Goal: Check status: Check status

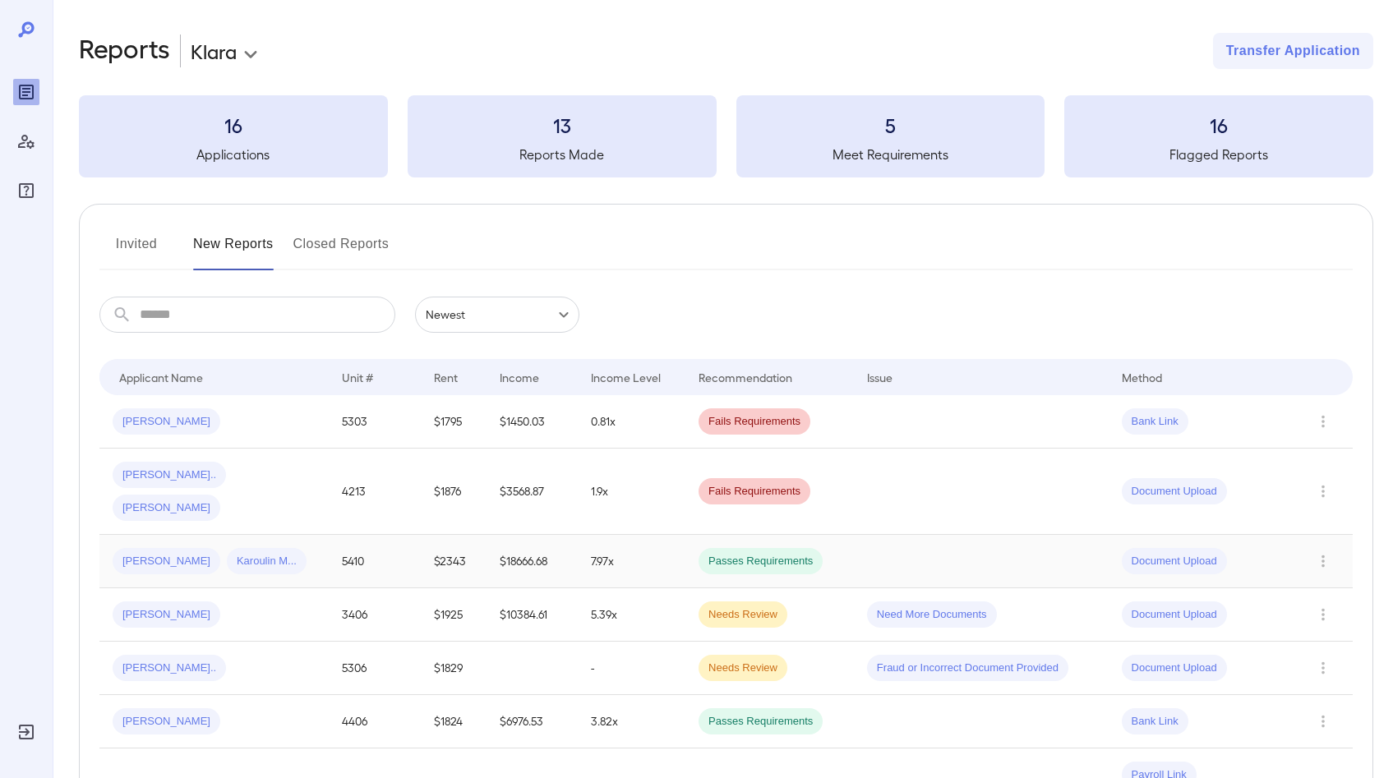
click at [315, 548] on div "[PERSON_NAME] Karoulin M..." at bounding box center [214, 561] width 203 height 26
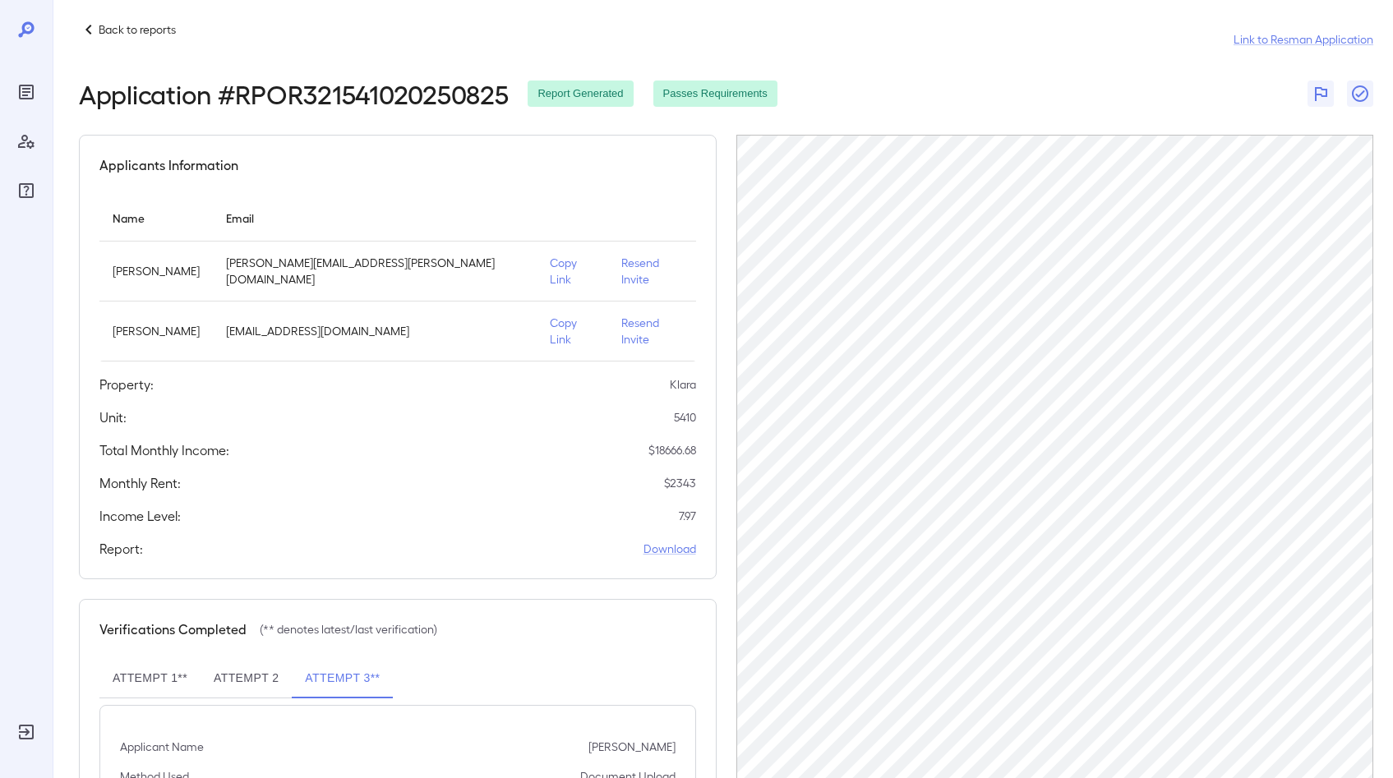
scroll to position [31, 0]
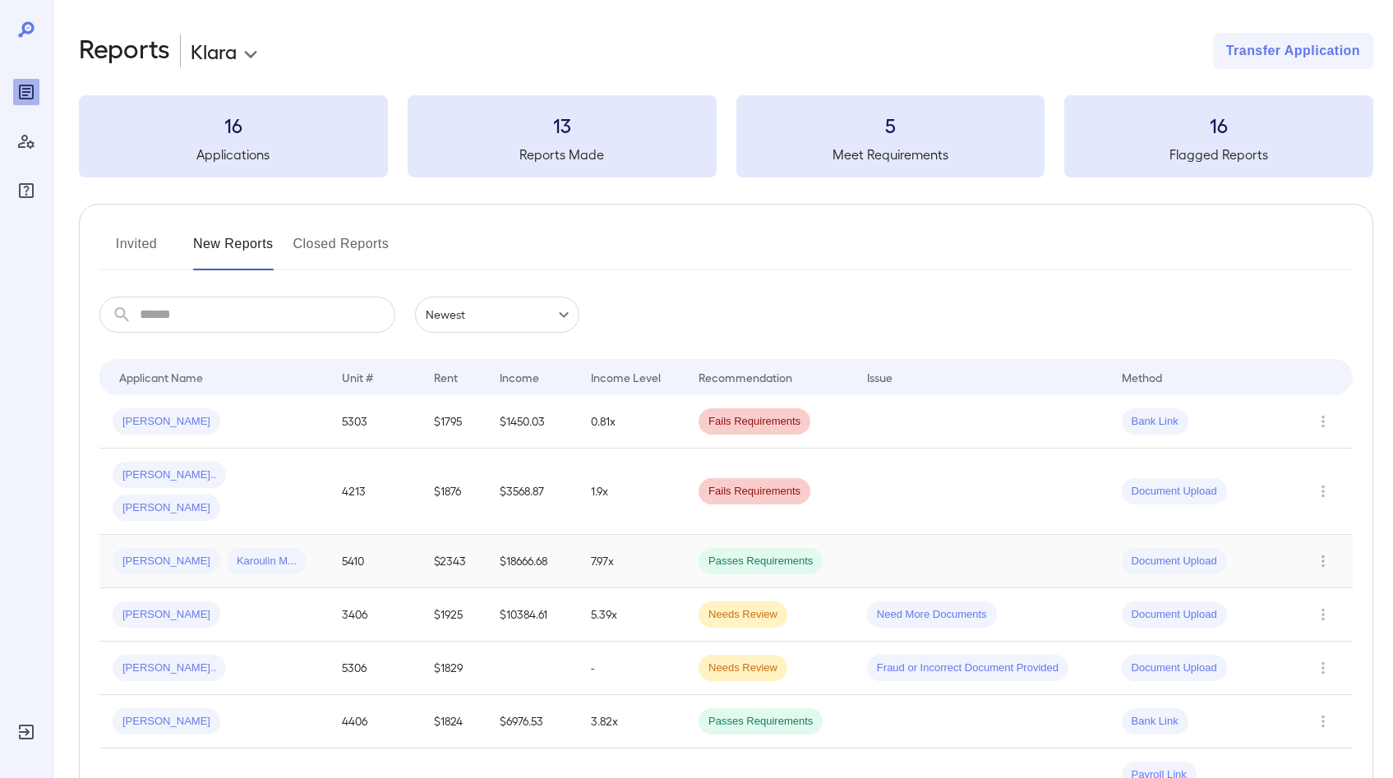
click at [326, 535] on td "[PERSON_NAME] Karoulin M..." at bounding box center [213, 561] width 229 height 53
